Goal: Information Seeking & Learning: Find specific fact

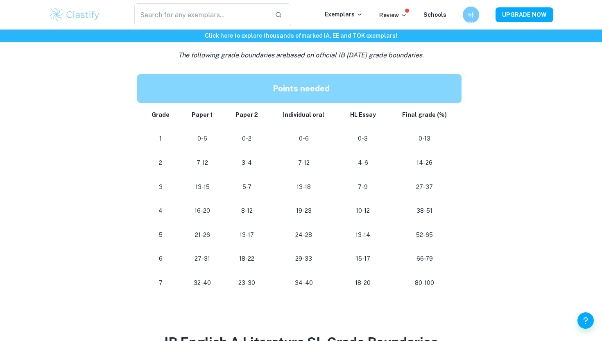
scroll to position [460, 0]
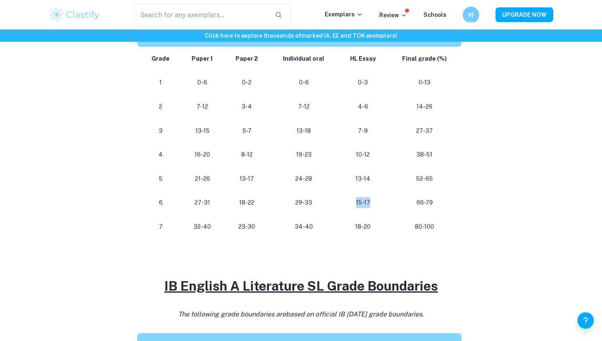
drag, startPoint x: 355, startPoint y: 204, endPoint x: 378, endPoint y: 204, distance: 23.4
click at [379, 204] on p "15-17" at bounding box center [363, 202] width 36 height 11
click at [378, 204] on p "15-17" at bounding box center [363, 202] width 36 height 11
click at [383, 203] on td "15-17" at bounding box center [362, 203] width 49 height 24
drag, startPoint x: 383, startPoint y: 203, endPoint x: 343, endPoint y: 201, distance: 39.8
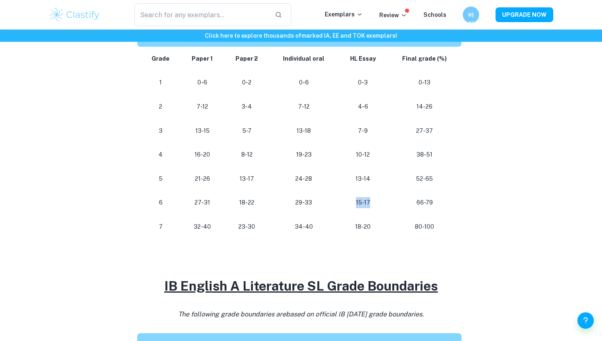
click at [343, 202] on td "15-17" at bounding box center [362, 203] width 49 height 24
click at [394, 161] on td "38-51" at bounding box center [426, 155] width 77 height 24
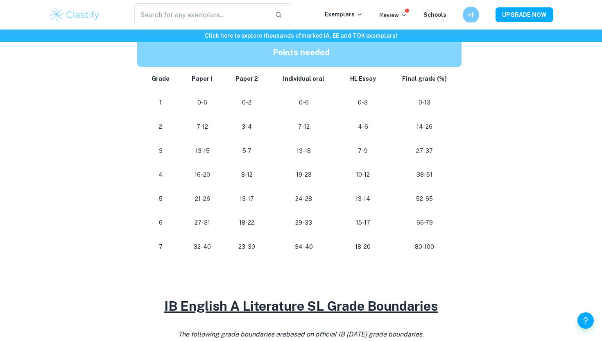
scroll to position [442, 0]
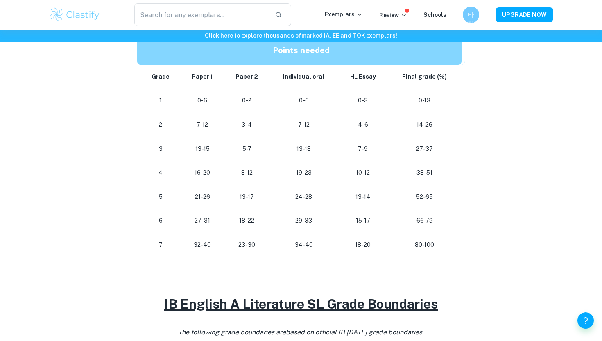
drag, startPoint x: 377, startPoint y: 237, endPoint x: 353, endPoint y: 237, distance: 24.2
click at [353, 237] on td "18-20" at bounding box center [362, 245] width 49 height 24
drag, startPoint x: 348, startPoint y: 240, endPoint x: 370, endPoint y: 241, distance: 21.4
click at [370, 241] on p "18-20" at bounding box center [363, 244] width 36 height 11
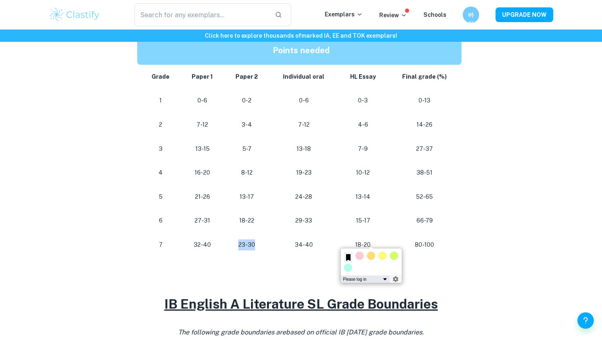
drag, startPoint x: 258, startPoint y: 245, endPoint x: 230, endPoint y: 246, distance: 27.9
click at [229, 246] on td "23-30" at bounding box center [247, 245] width 45 height 24
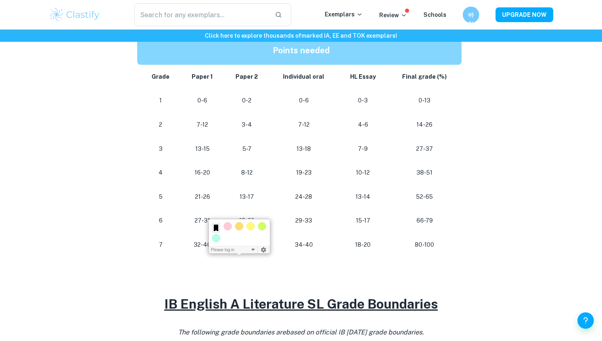
click at [410, 246] on p "80-100" at bounding box center [424, 244] width 61 height 11
drag, startPoint x: 320, startPoint y: 245, endPoint x: 297, endPoint y: 247, distance: 22.3
click at [297, 247] on p "34-40" at bounding box center [304, 244] width 56 height 11
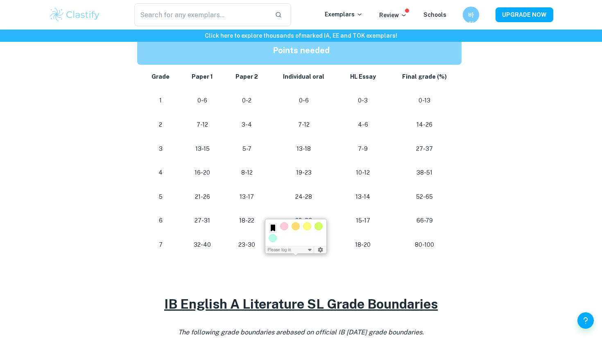
click at [211, 228] on td "27-31" at bounding box center [202, 221] width 43 height 24
